Goal: Task Accomplishment & Management: Manage account settings

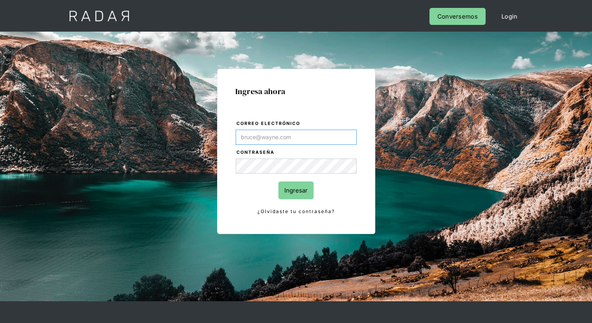
type input "[EMAIL_ADDRESS][PERSON_NAME][DOMAIN_NAME]"
click at [296, 190] on input "Ingresar" at bounding box center [295, 190] width 35 height 18
type input "[EMAIL_ADDRESS][PERSON_NAME][DOMAIN_NAME]"
click at [296, 190] on input "Ingresar" at bounding box center [295, 190] width 35 height 18
type input "[EMAIL_ADDRESS][PERSON_NAME][DOMAIN_NAME]"
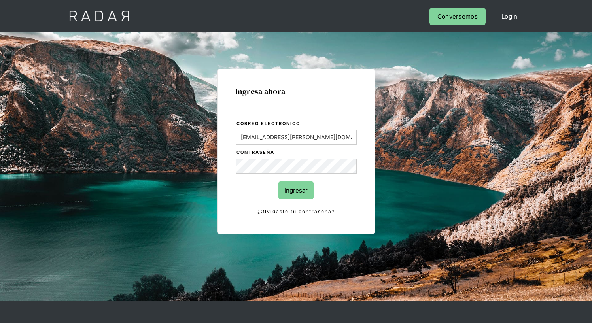
click at [296, 190] on input "Ingresar" at bounding box center [295, 190] width 35 height 18
type input "[EMAIL_ADDRESS][PERSON_NAME][DOMAIN_NAME]"
click at [296, 190] on input "Ingresar" at bounding box center [295, 190] width 35 height 18
